Goal: Transaction & Acquisition: Book appointment/travel/reservation

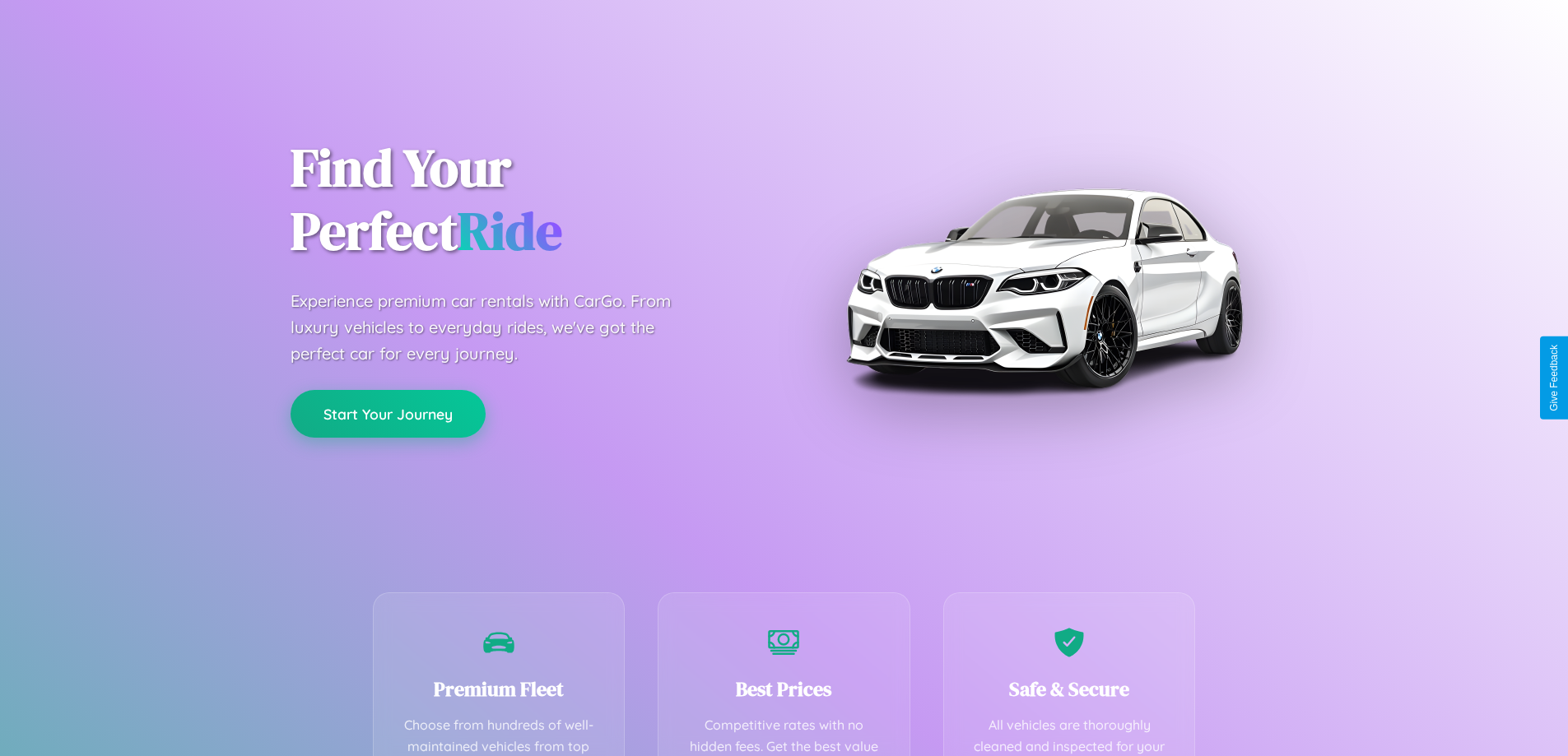
click at [388, 414] on button "Start Your Journey" at bounding box center [388, 413] width 195 height 47
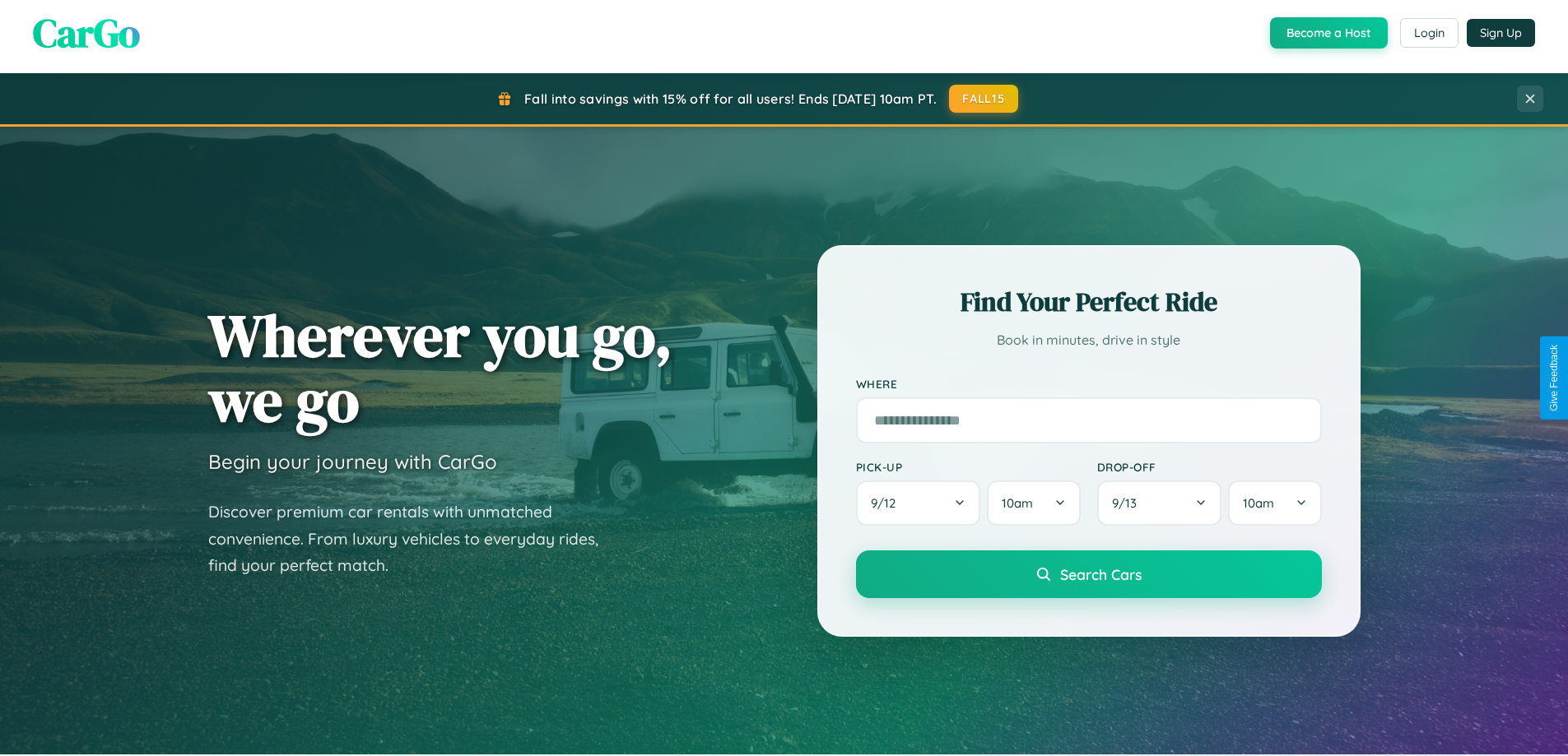
scroll to position [709, 0]
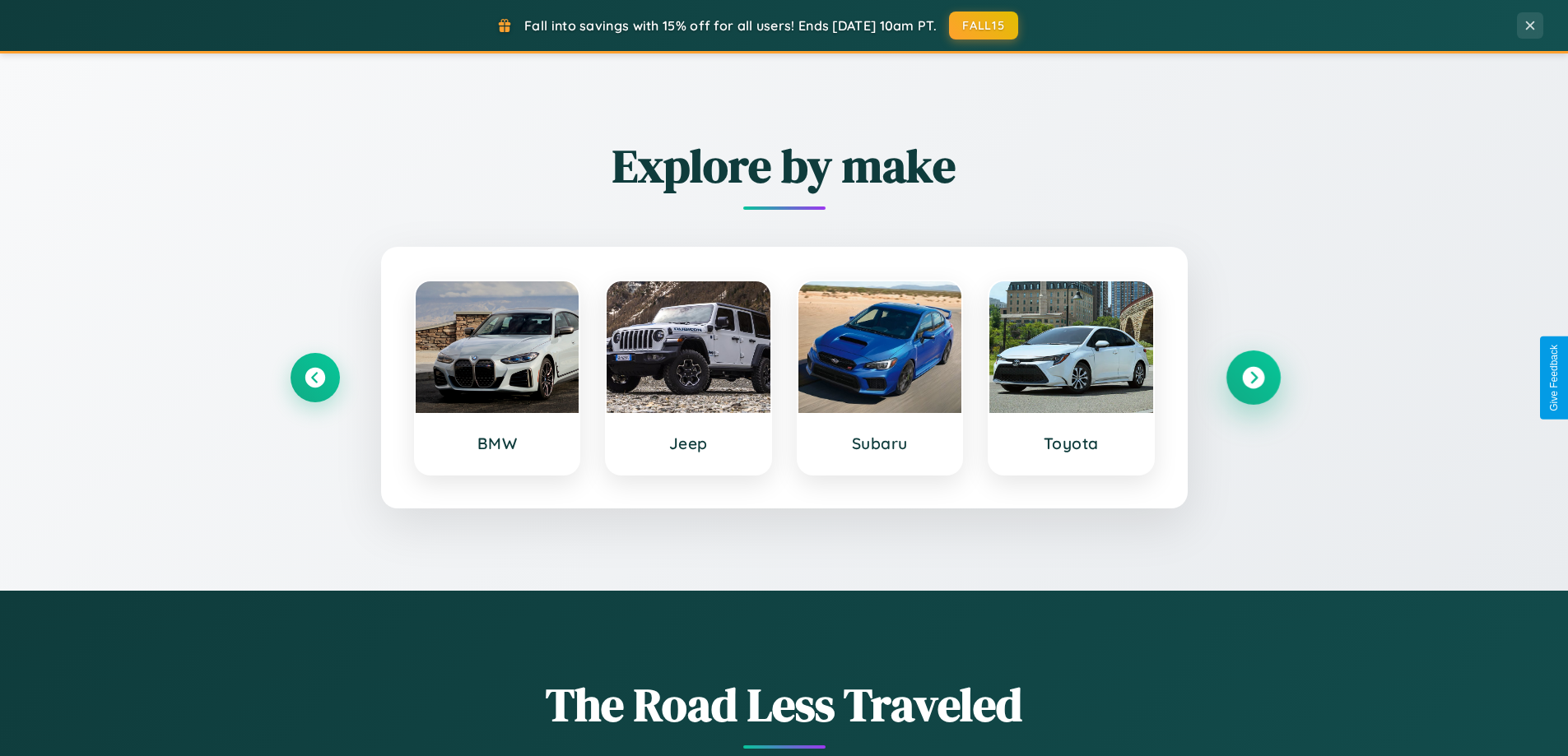
click at [1253, 378] on icon at bounding box center [1253, 378] width 22 height 22
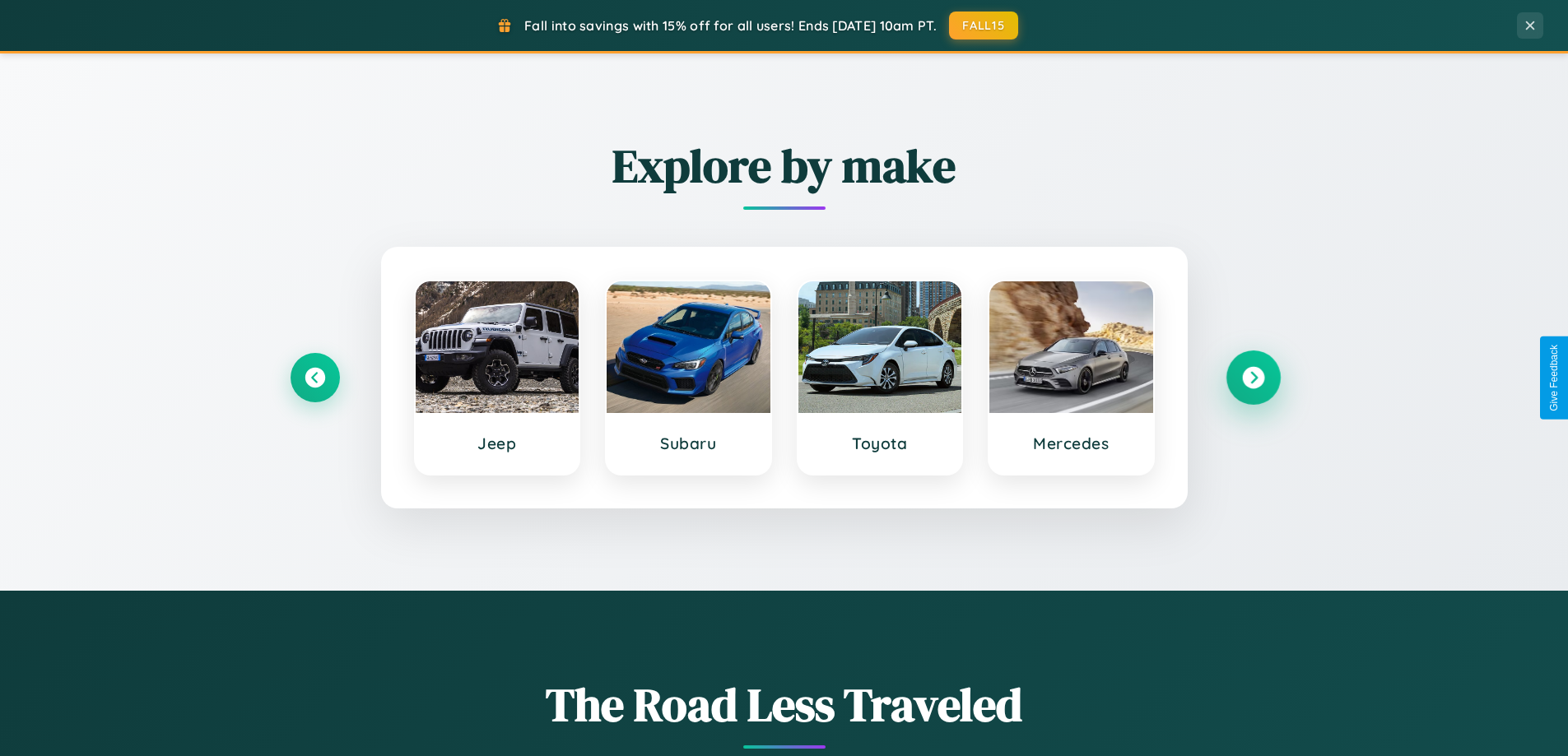
click at [1253, 378] on icon at bounding box center [1253, 378] width 22 height 22
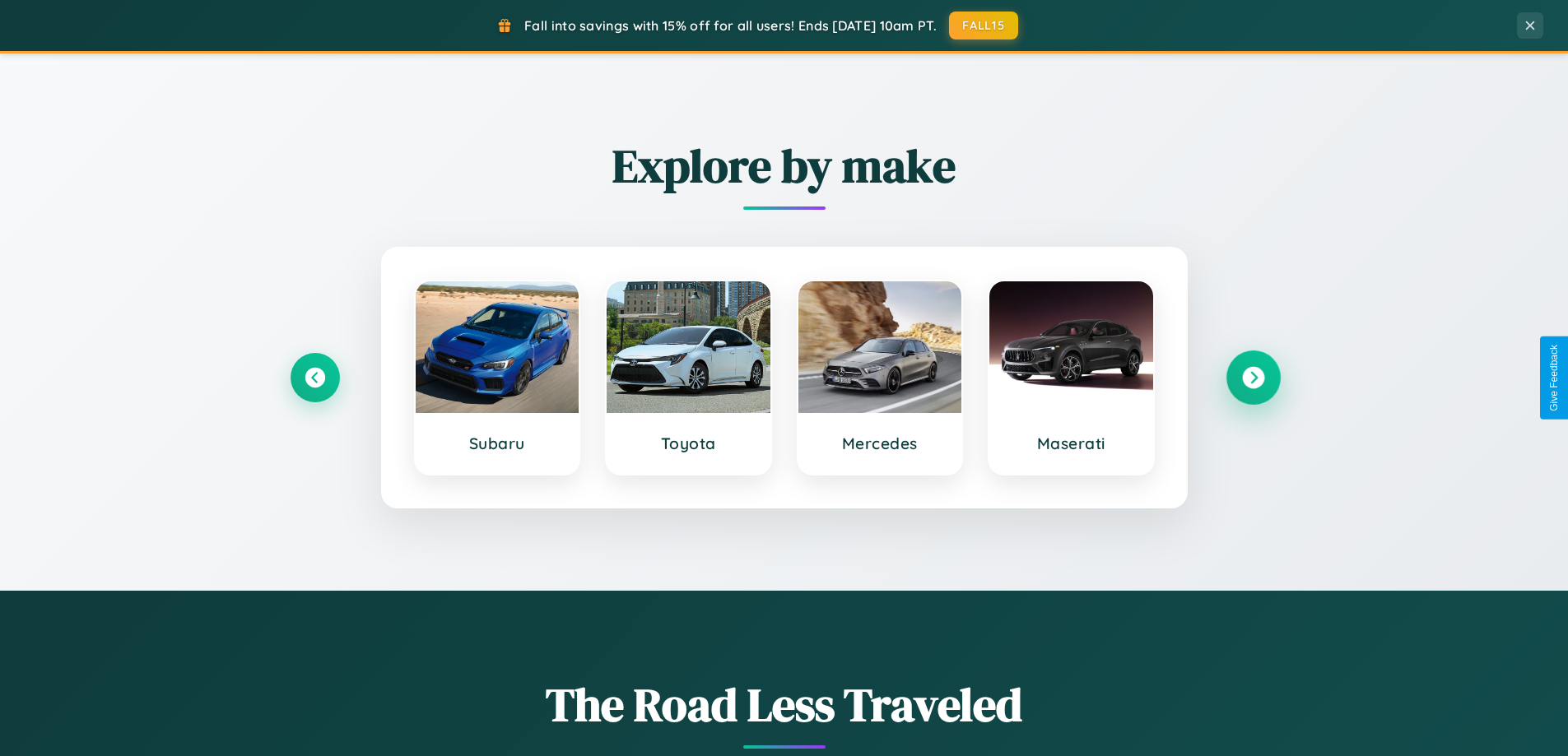
click at [1253, 378] on icon at bounding box center [1253, 378] width 22 height 22
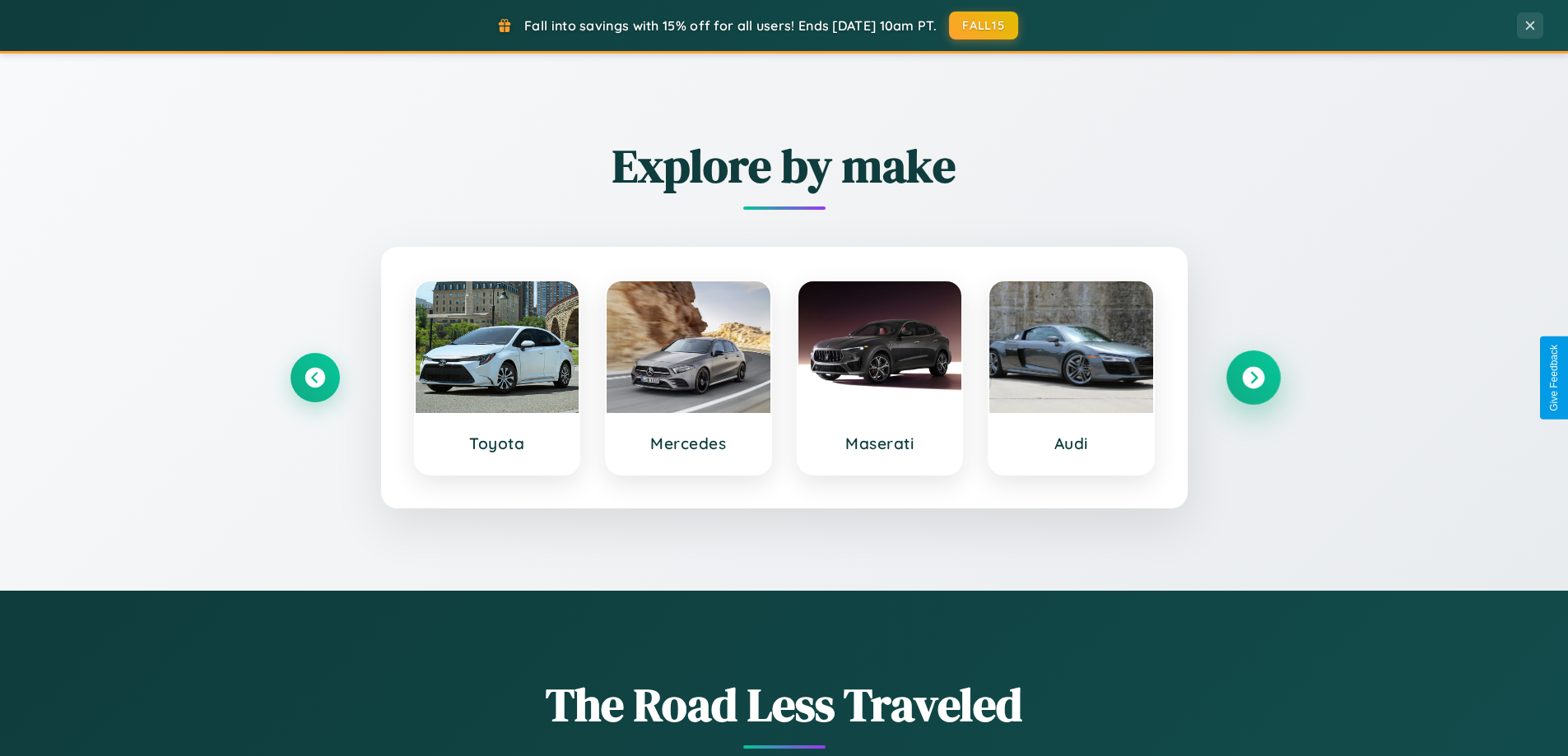
click at [1253, 378] on icon at bounding box center [1253, 378] width 22 height 22
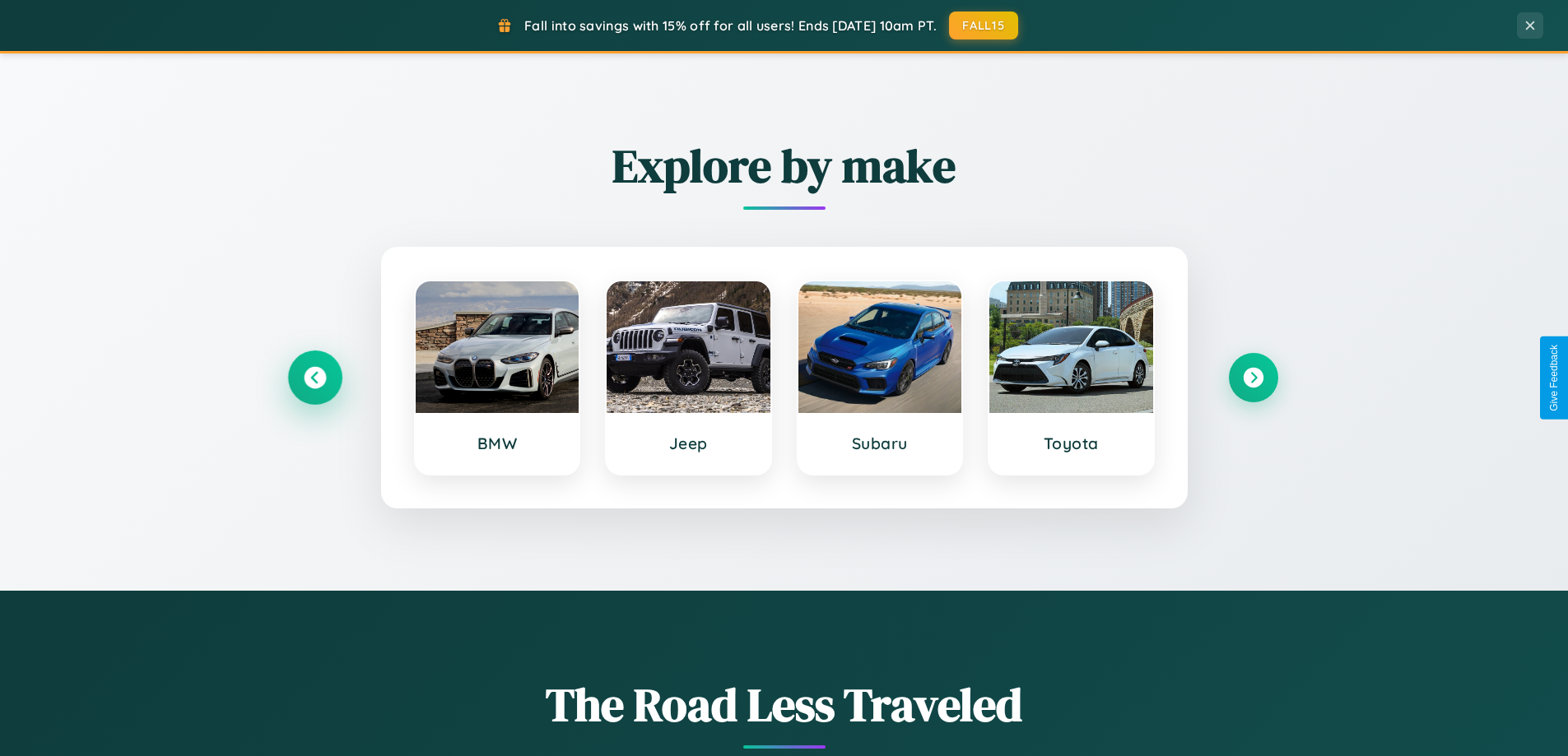
click at [314, 378] on icon at bounding box center [314, 378] width 22 height 22
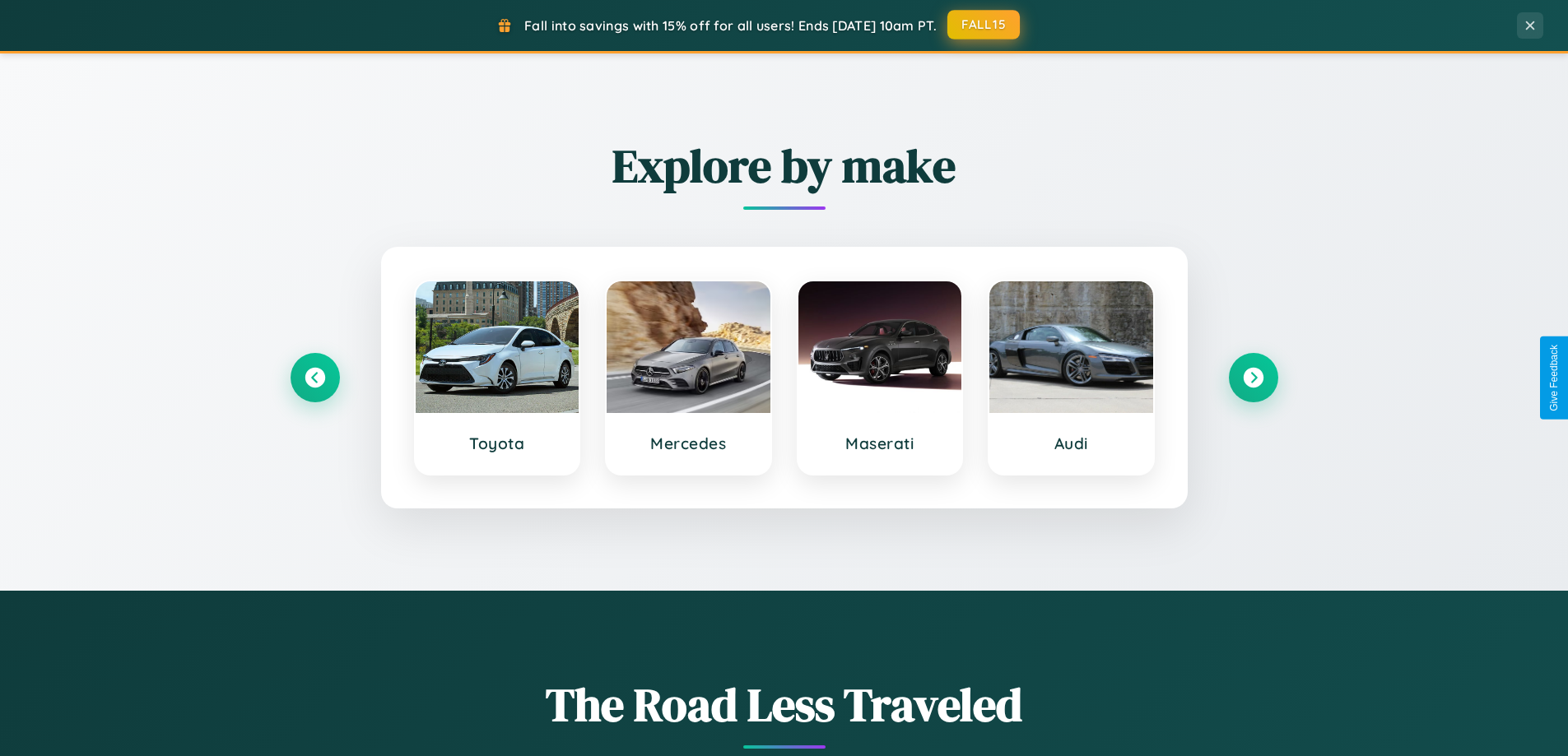
click at [984, 25] on button "FALL15" at bounding box center [983, 24] width 72 height 30
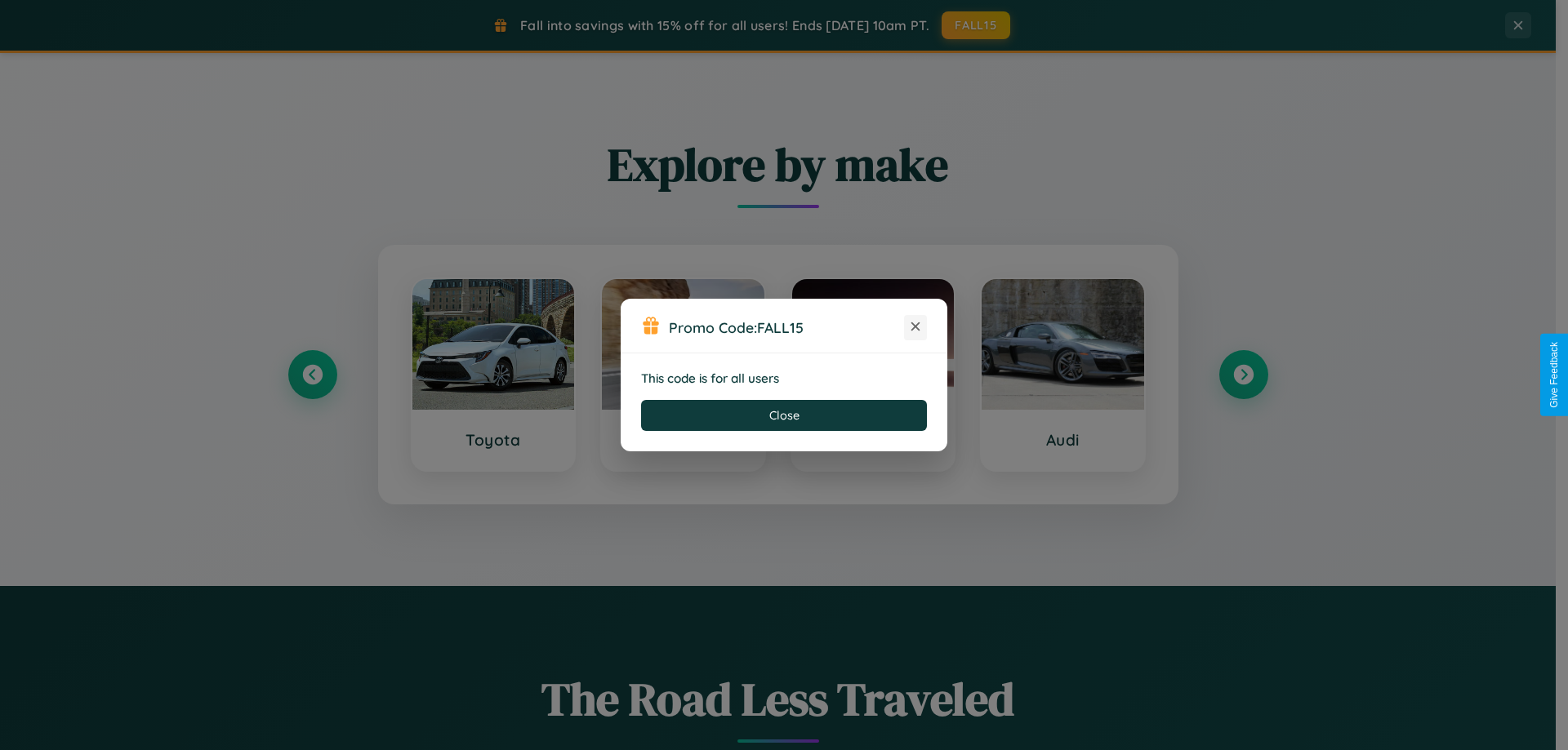
click at [915, 328] on icon at bounding box center [915, 327] width 16 height 16
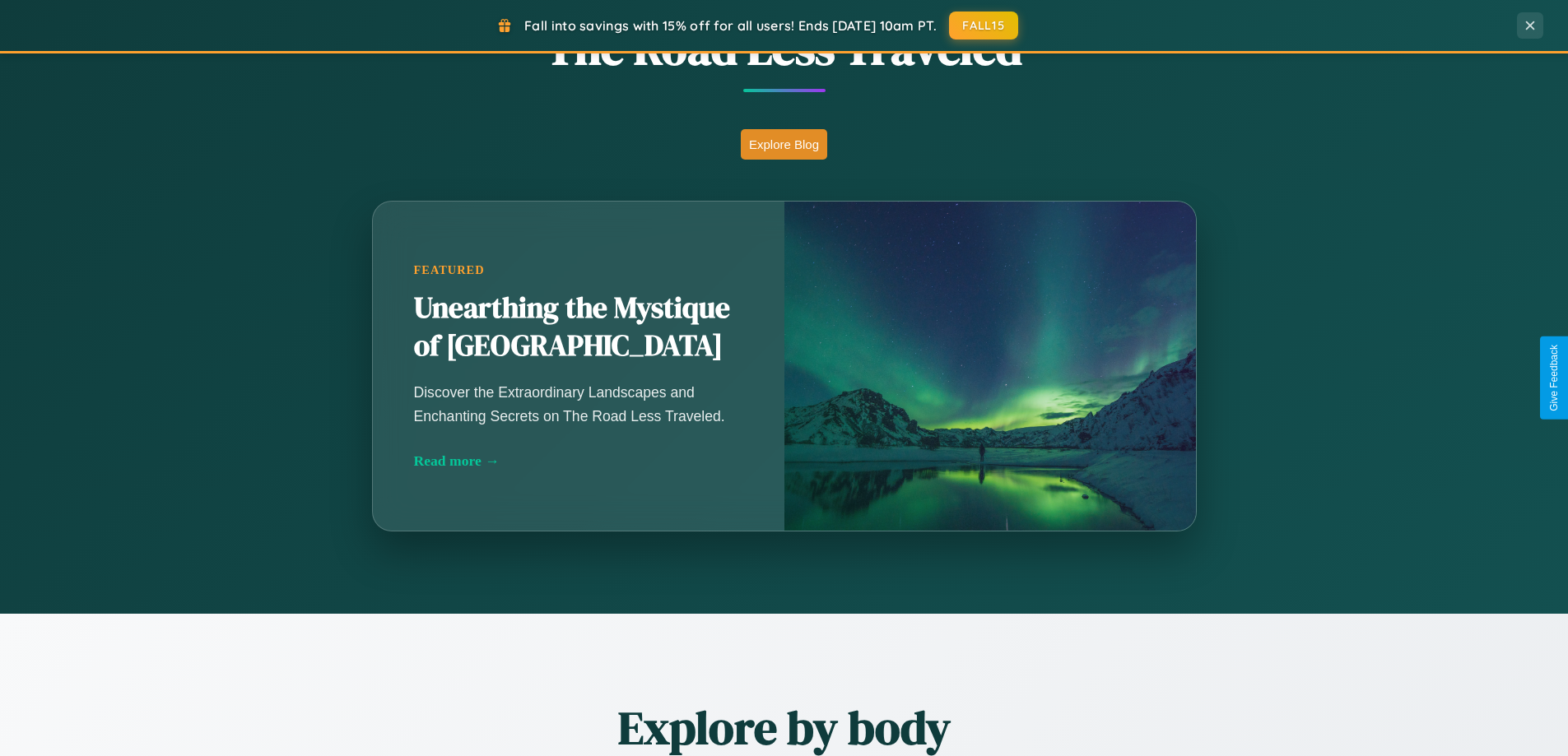
scroll to position [2644, 0]
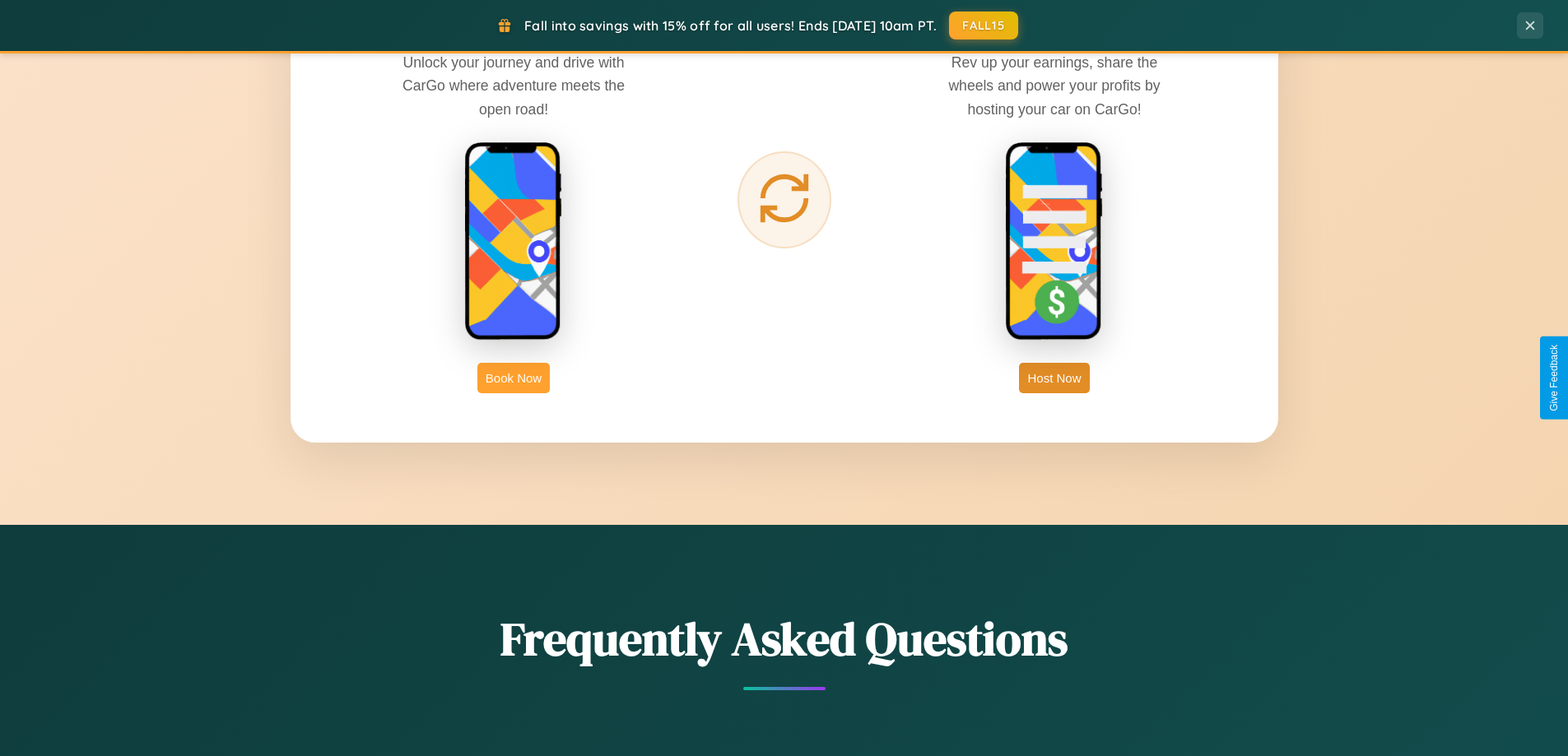
click at [514, 378] on button "Book Now" at bounding box center [513, 378] width 72 height 30
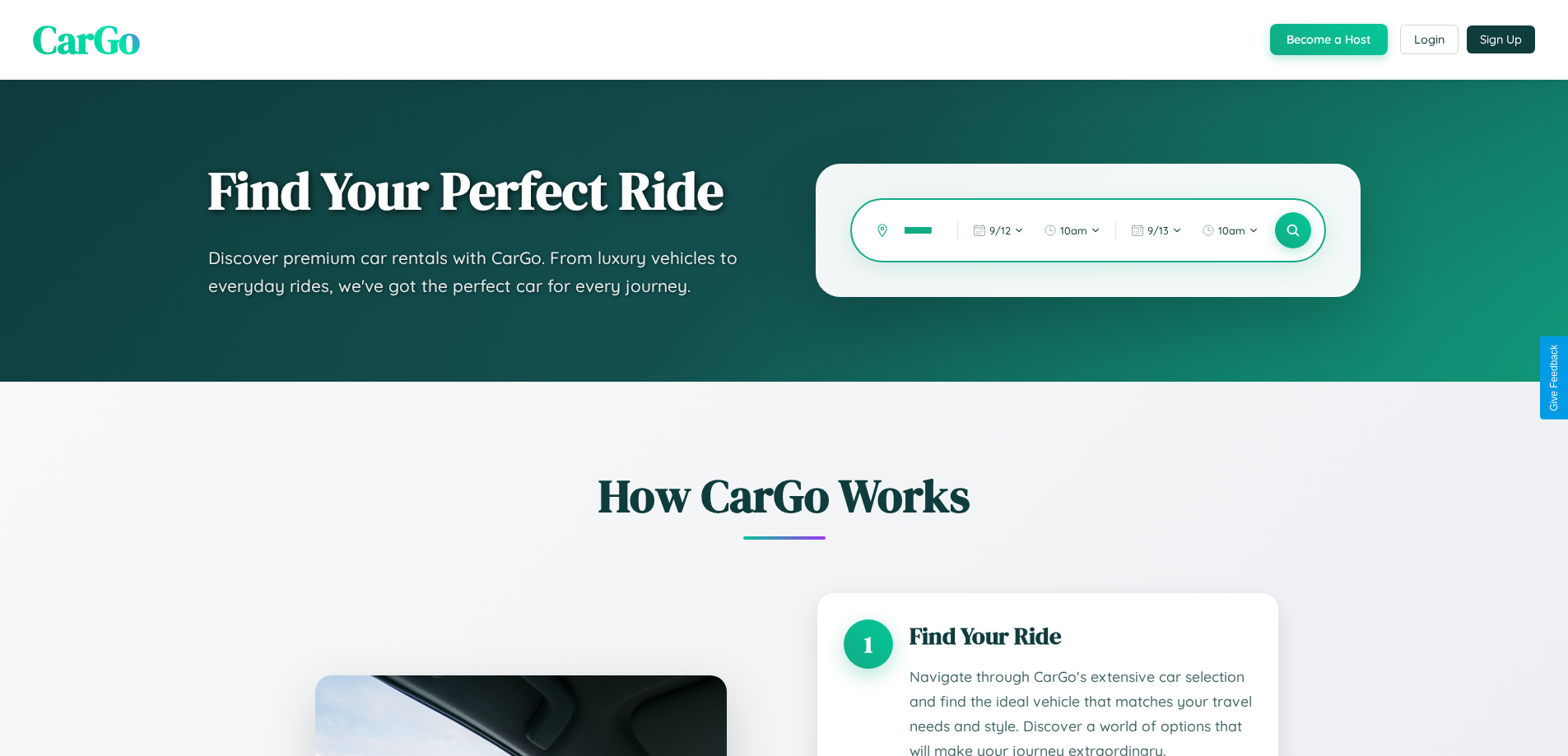
type input "*********"
